Goal: Check status: Check status

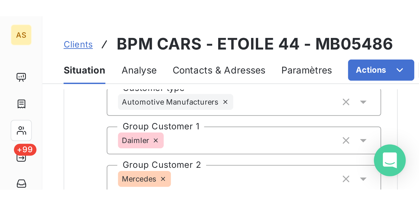
scroll to position [53, 0]
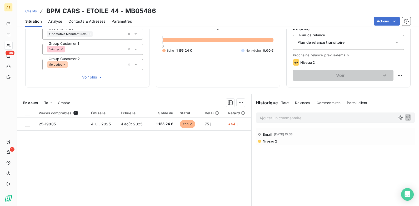
click at [264, 142] on span "Niveau 2" at bounding box center [269, 141] width 15 height 4
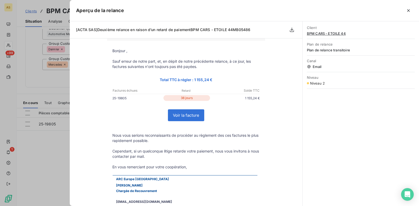
scroll to position [0, 0]
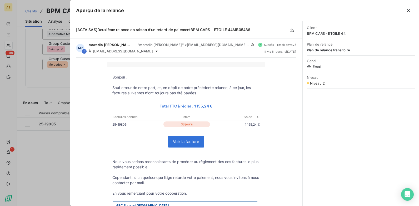
click at [44, 87] on div at bounding box center [209, 103] width 419 height 206
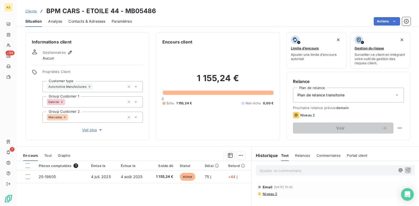
click at [34, 11] on span "Clients" at bounding box center [31, 11] width 12 height 4
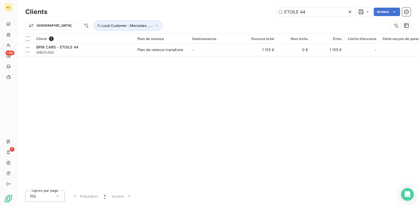
click at [335, 12] on icon at bounding box center [350, 12] width 3 height 3
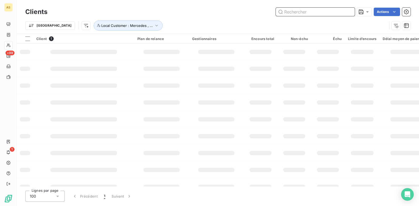
click at [291, 12] on input "text" at bounding box center [315, 12] width 79 height 8
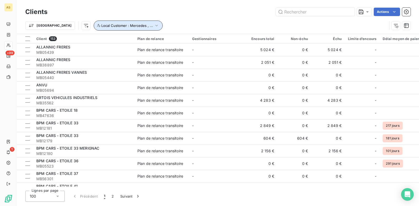
drag, startPoint x: 291, startPoint y: 12, endPoint x: 131, endPoint y: 24, distance: 160.6
click at [131, 24] on button "Local Customer : Mercedes , ..." at bounding box center [128, 26] width 69 height 10
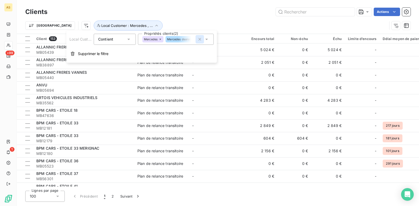
click at [199, 40] on icon "button" at bounding box center [199, 39] width 5 height 5
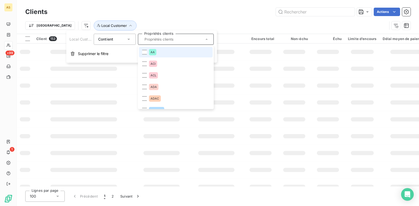
click at [199, 40] on input "text" at bounding box center [173, 39] width 62 height 5
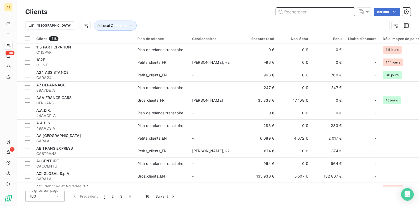
click at [284, 11] on input "text" at bounding box center [315, 12] width 79 height 8
paste input "CDASSAU"
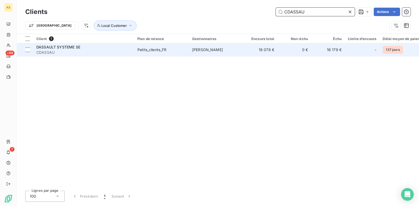
type input "CDASSAU"
click at [215, 51] on span "[PERSON_NAME]" at bounding box center [207, 49] width 31 height 4
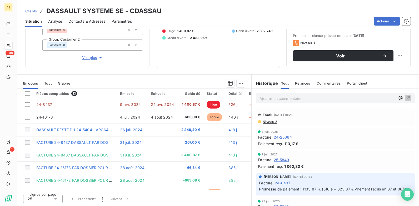
click at [268, 121] on span "Niveau 2" at bounding box center [269, 122] width 15 height 4
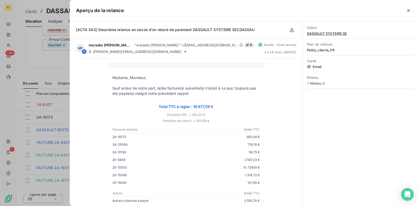
click at [53, 65] on div at bounding box center [209, 103] width 419 height 206
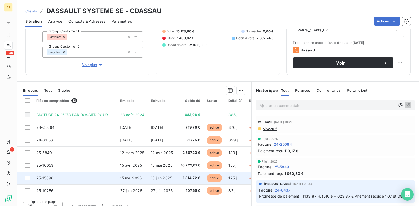
scroll to position [72, 0]
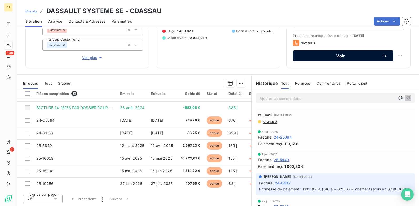
click at [306, 57] on span "Voir" at bounding box center [340, 56] width 83 height 4
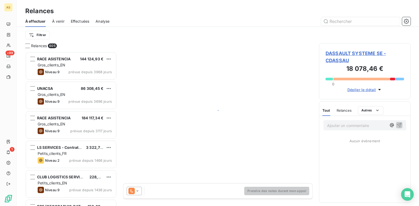
scroll to position [150, 88]
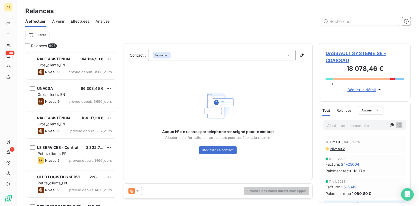
click at [139, 158] on icon at bounding box center [137, 190] width 5 height 5
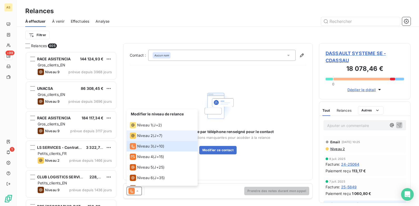
click at [147, 140] on li "Niveau 2 ( J+7 )" at bounding box center [162, 135] width 71 height 11
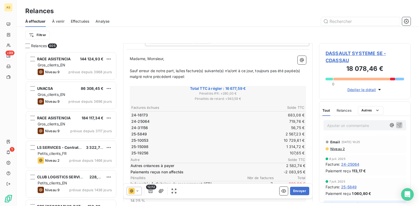
scroll to position [79, 0]
